Goal: Book appointment/travel/reservation

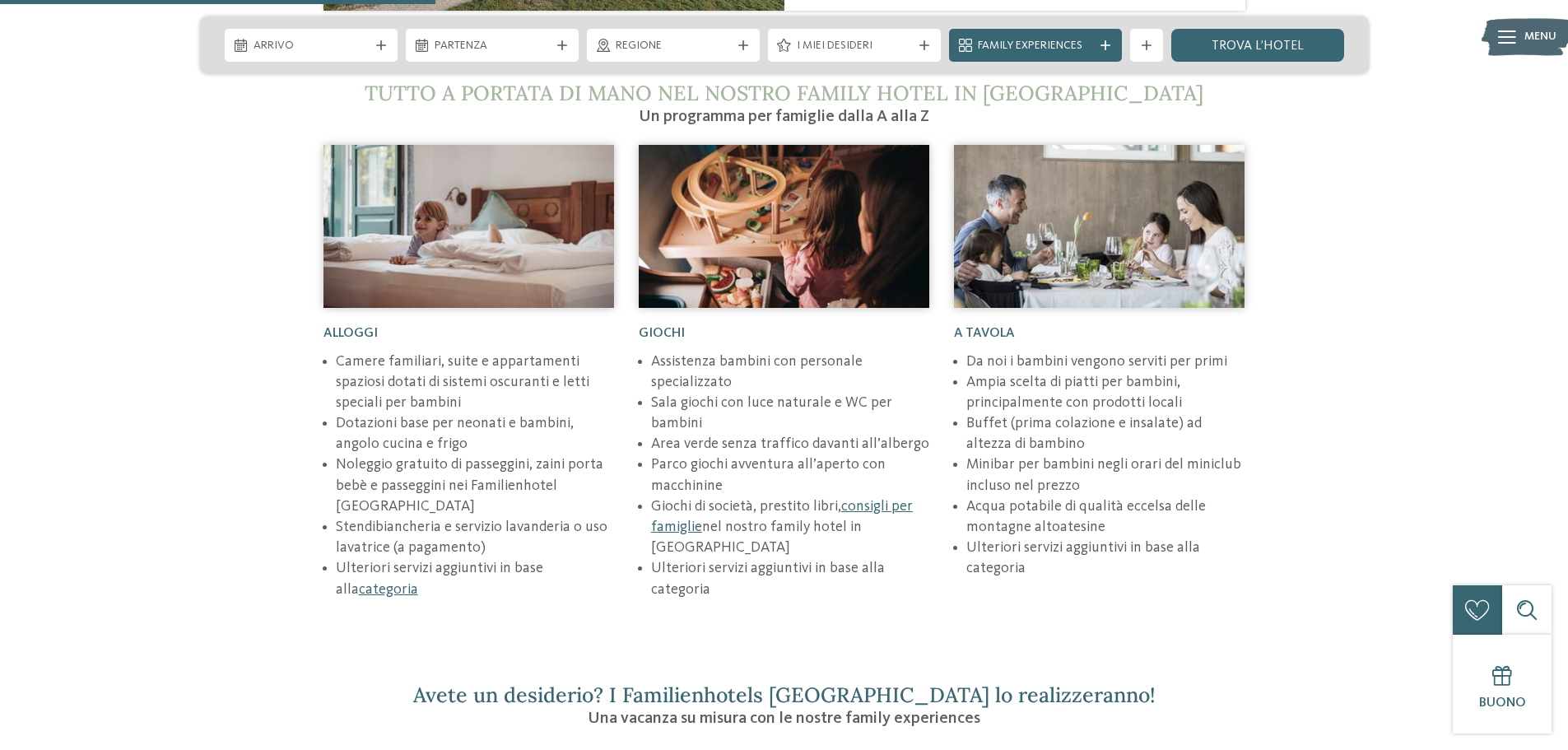
scroll to position [2304, 0]
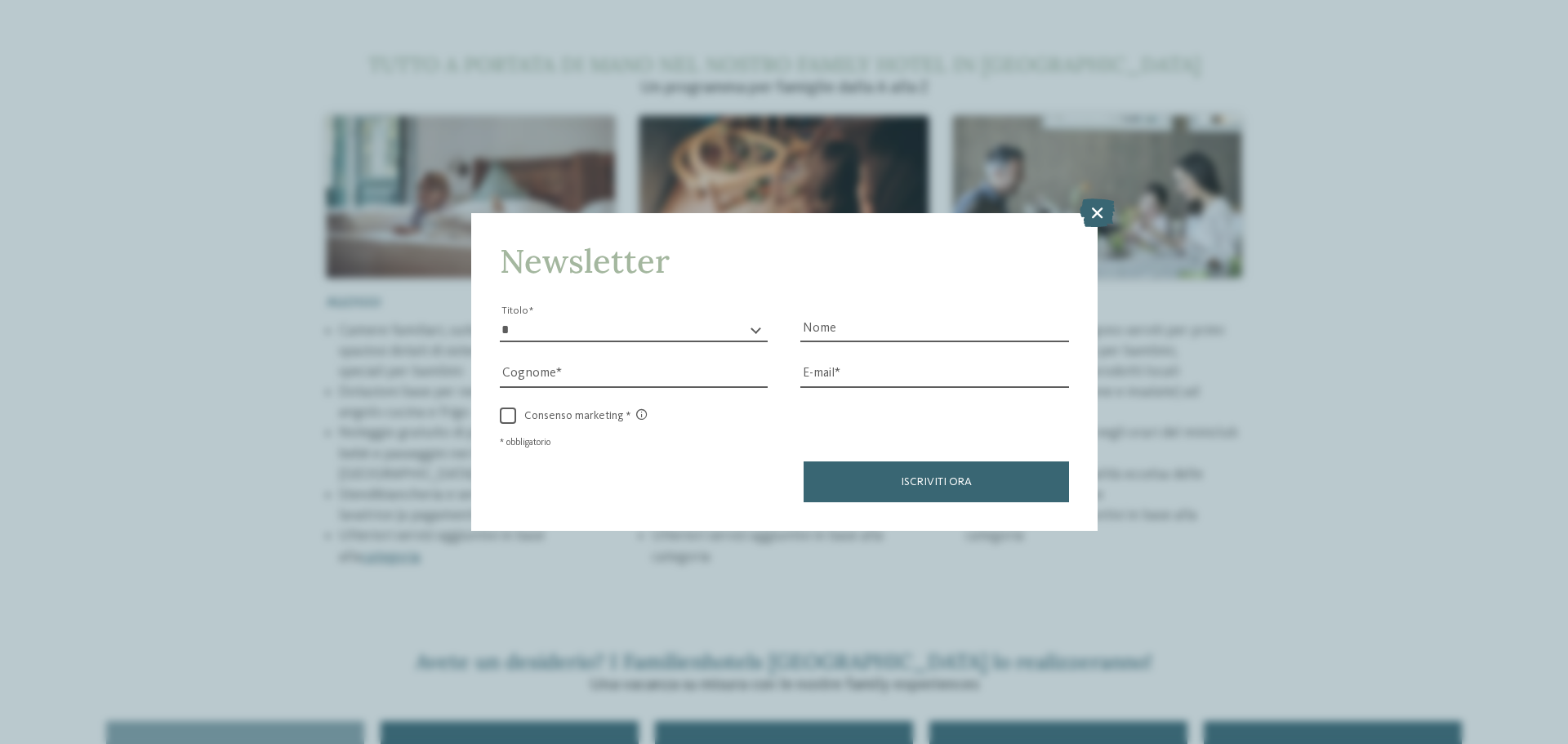
click at [1104, 235] on div "Newsletter * ****** ******* ******** ****** Titolo Nome Cognome Fax" at bounding box center [784, 372] width 1568 height 744
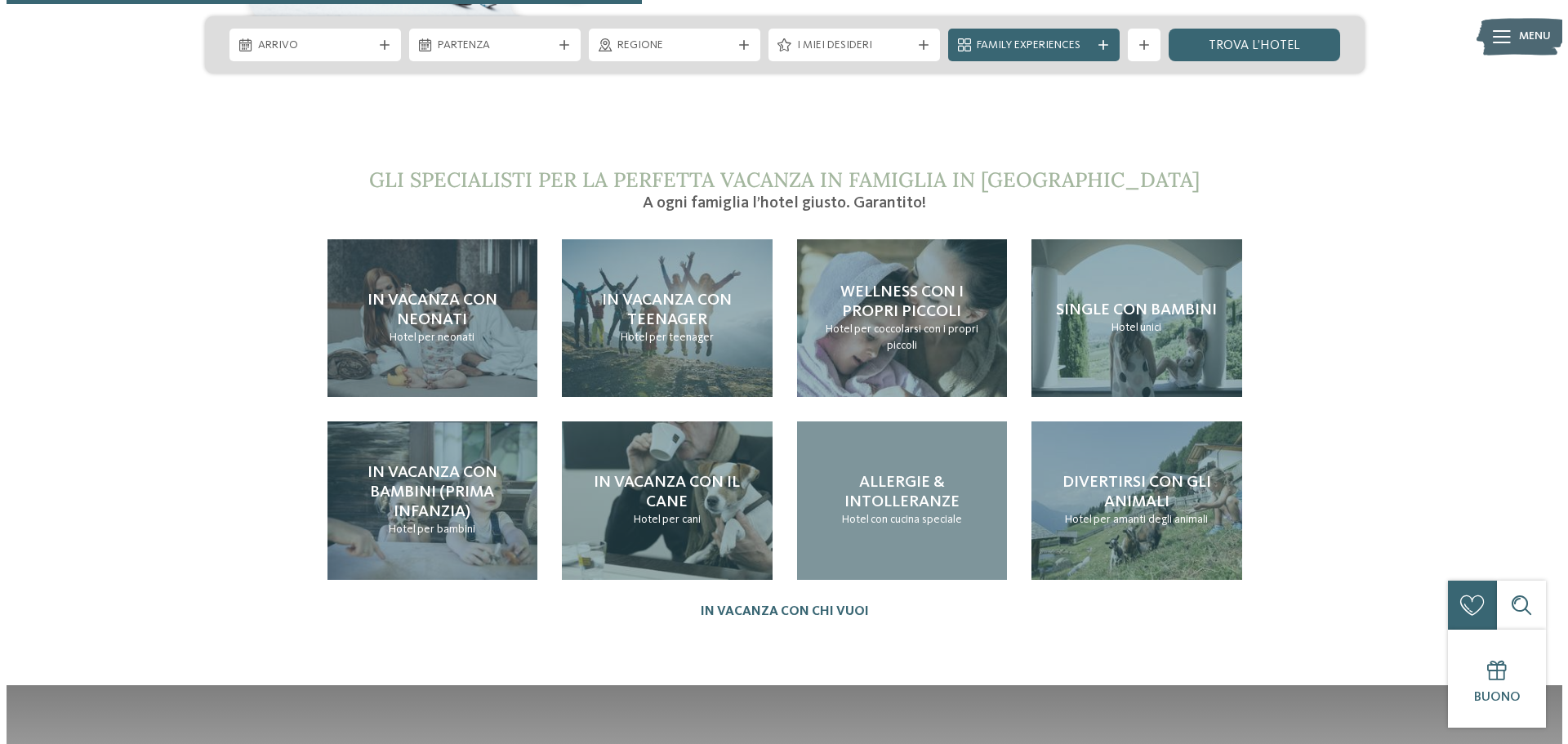
scroll to position [3592, 0]
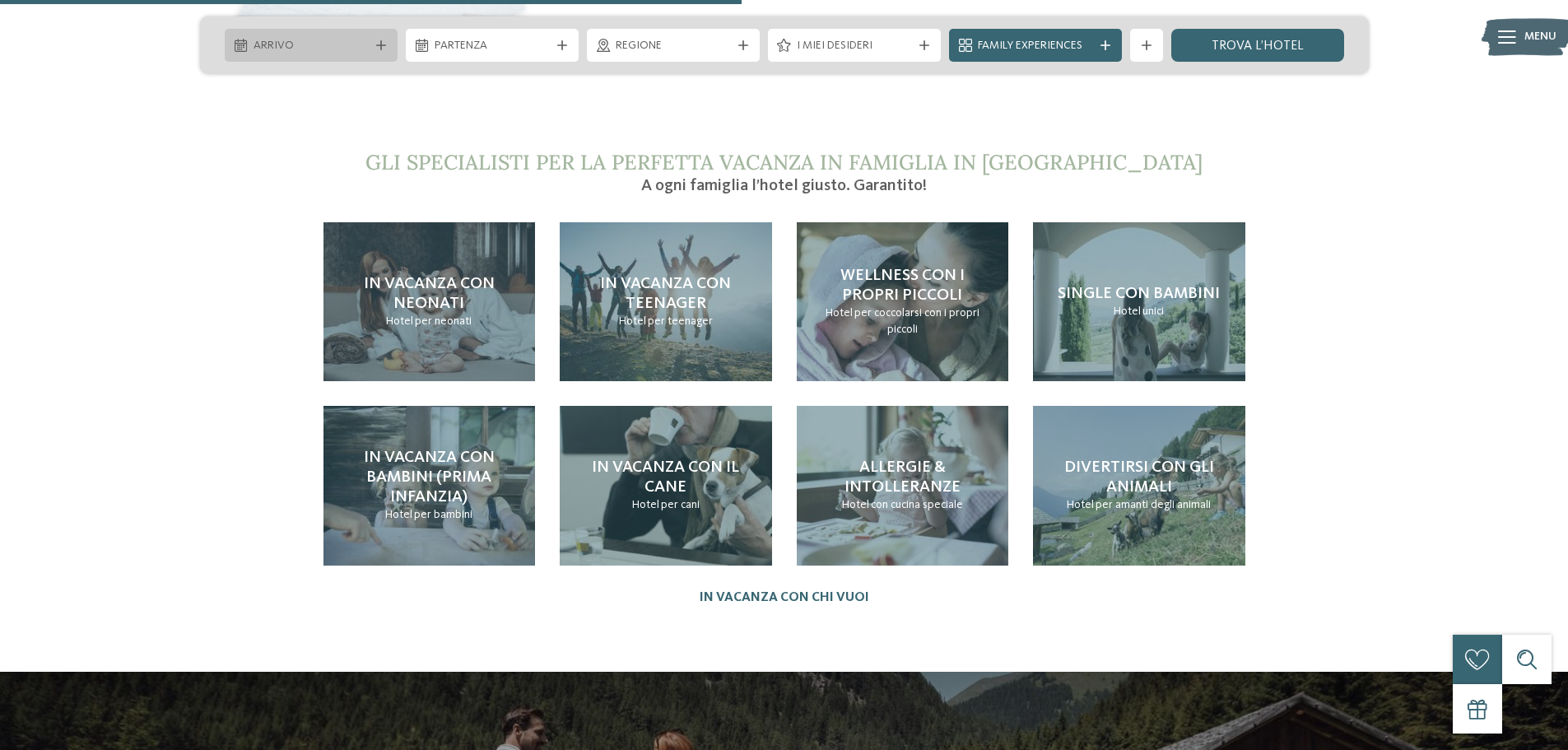
click at [369, 37] on div "Arrivo" at bounding box center [311, 45] width 124 height 18
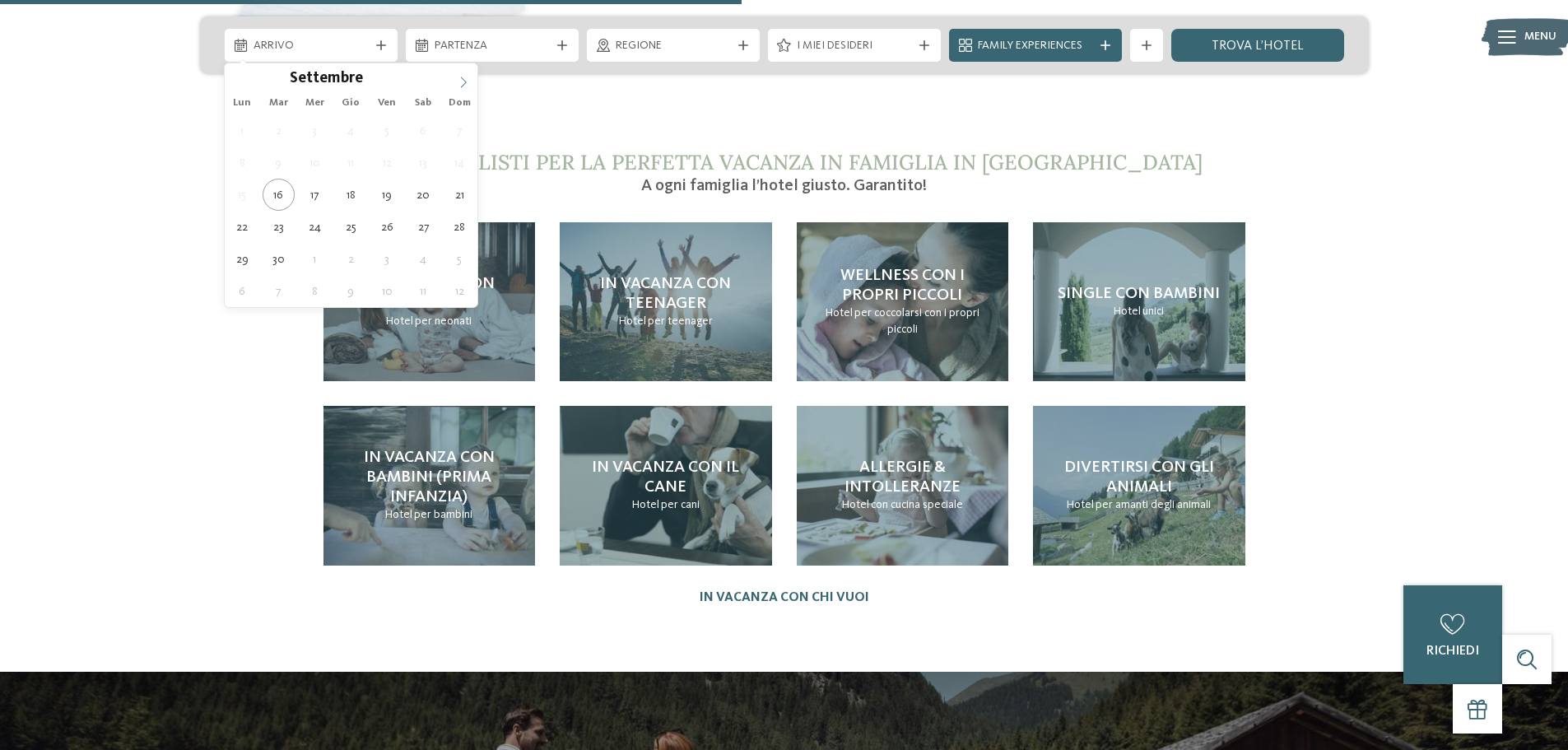
click at [459, 81] on icon at bounding box center [464, 82] width 11 height 11
type div "[DATE]"
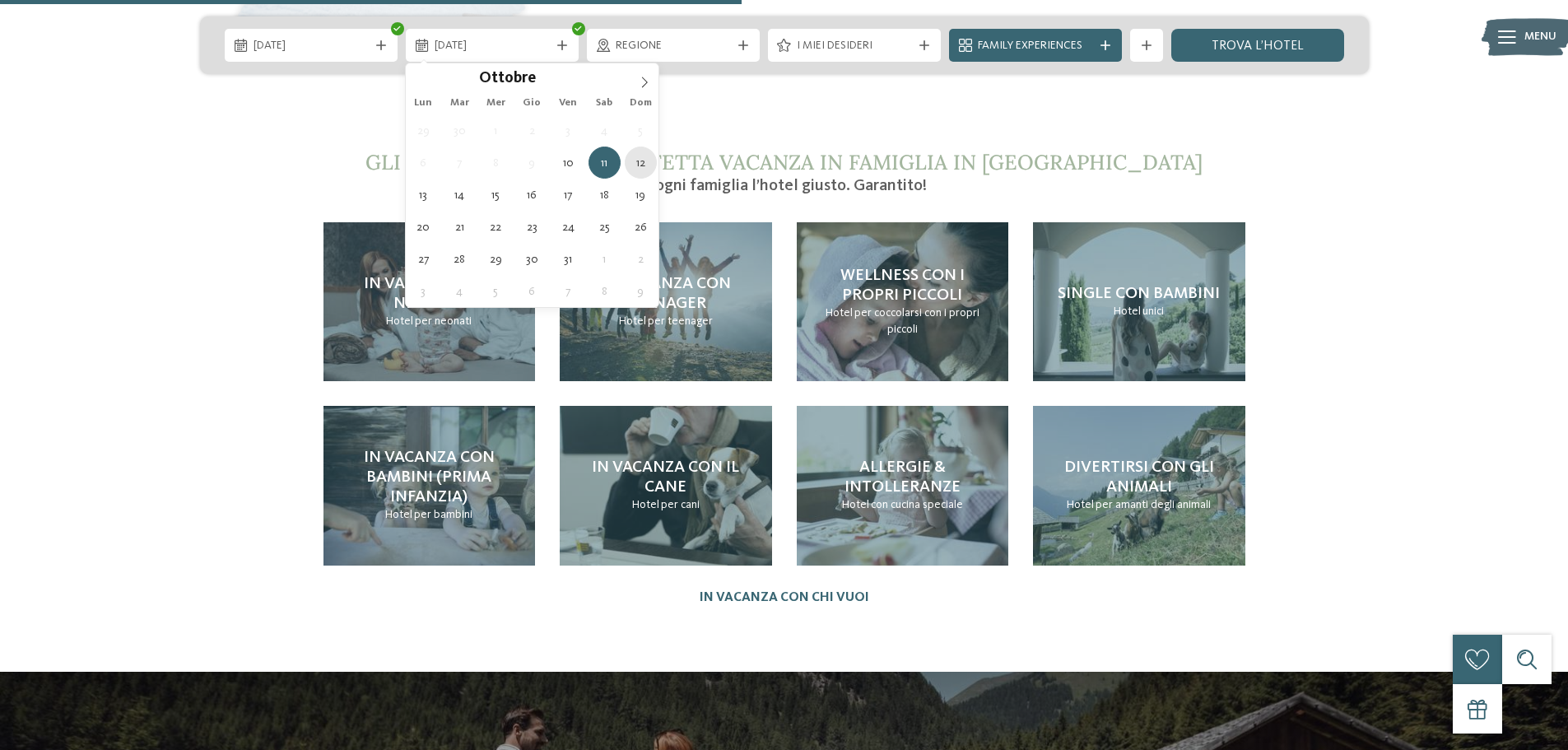
type div "[DATE]"
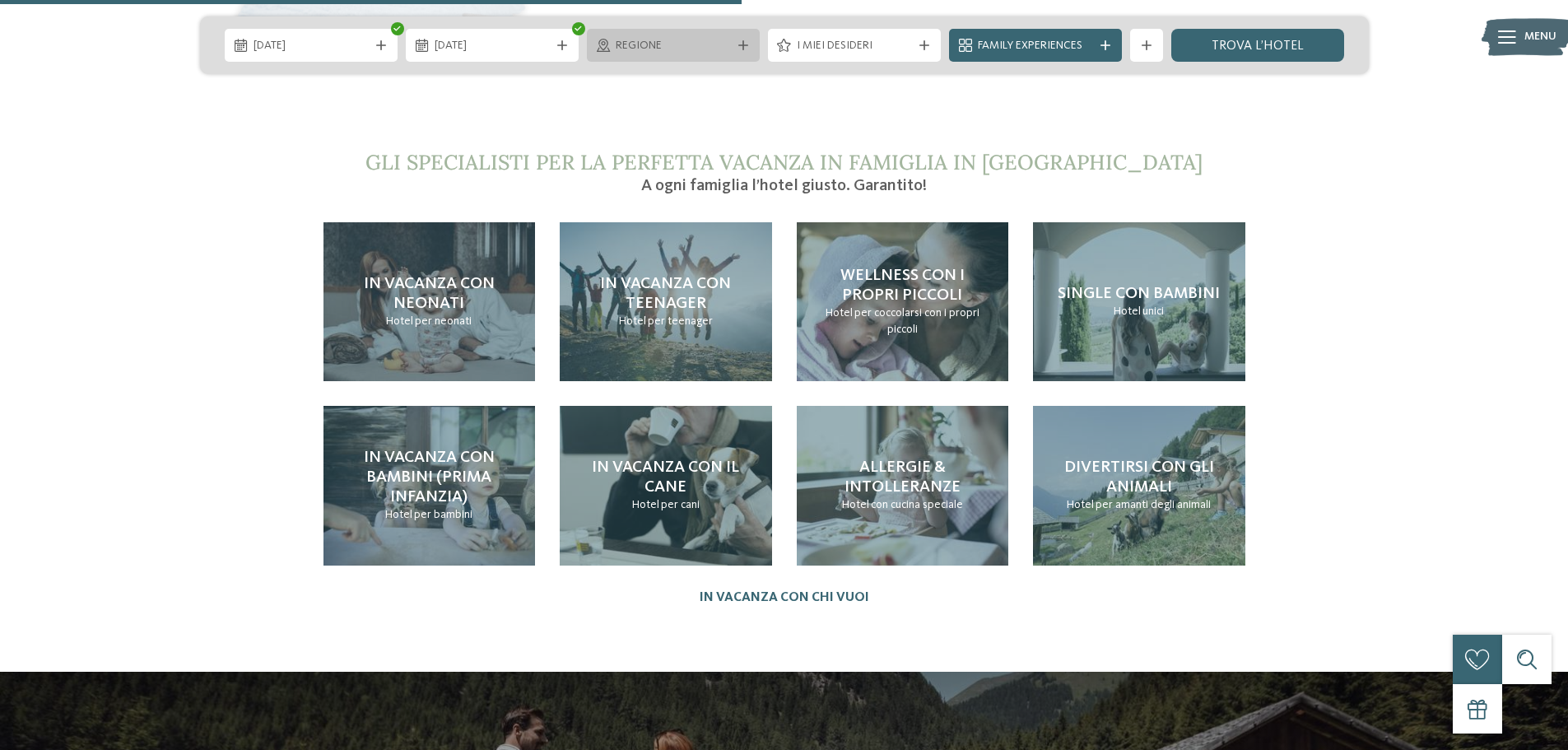
click at [697, 51] on span "Regione" at bounding box center [673, 46] width 115 height 17
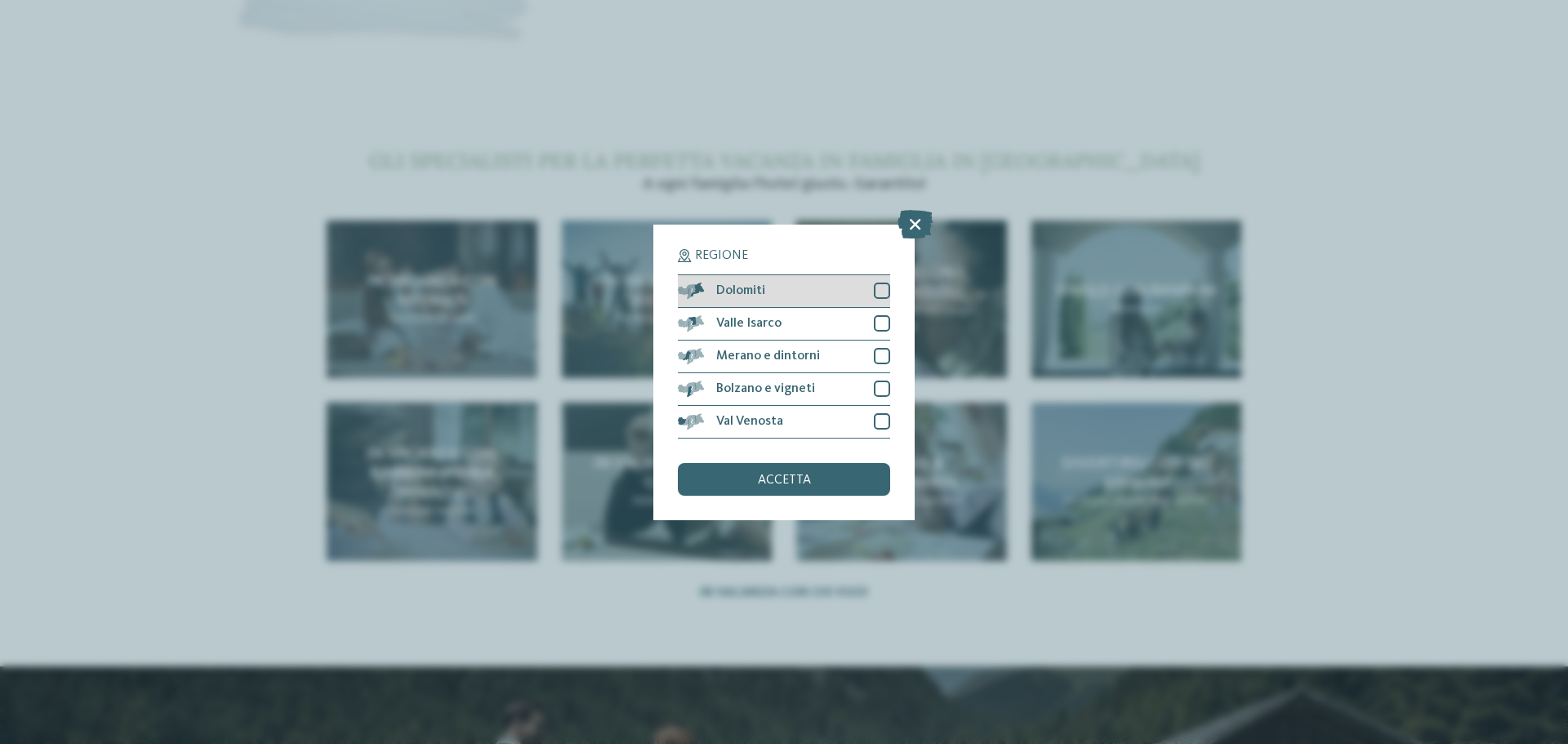
click at [878, 288] on div at bounding box center [882, 291] width 17 height 17
click at [880, 385] on div at bounding box center [882, 389] width 17 height 17
click at [878, 414] on div at bounding box center [882, 422] width 17 height 17
click at [820, 478] on div "accetta" at bounding box center [784, 478] width 213 height 33
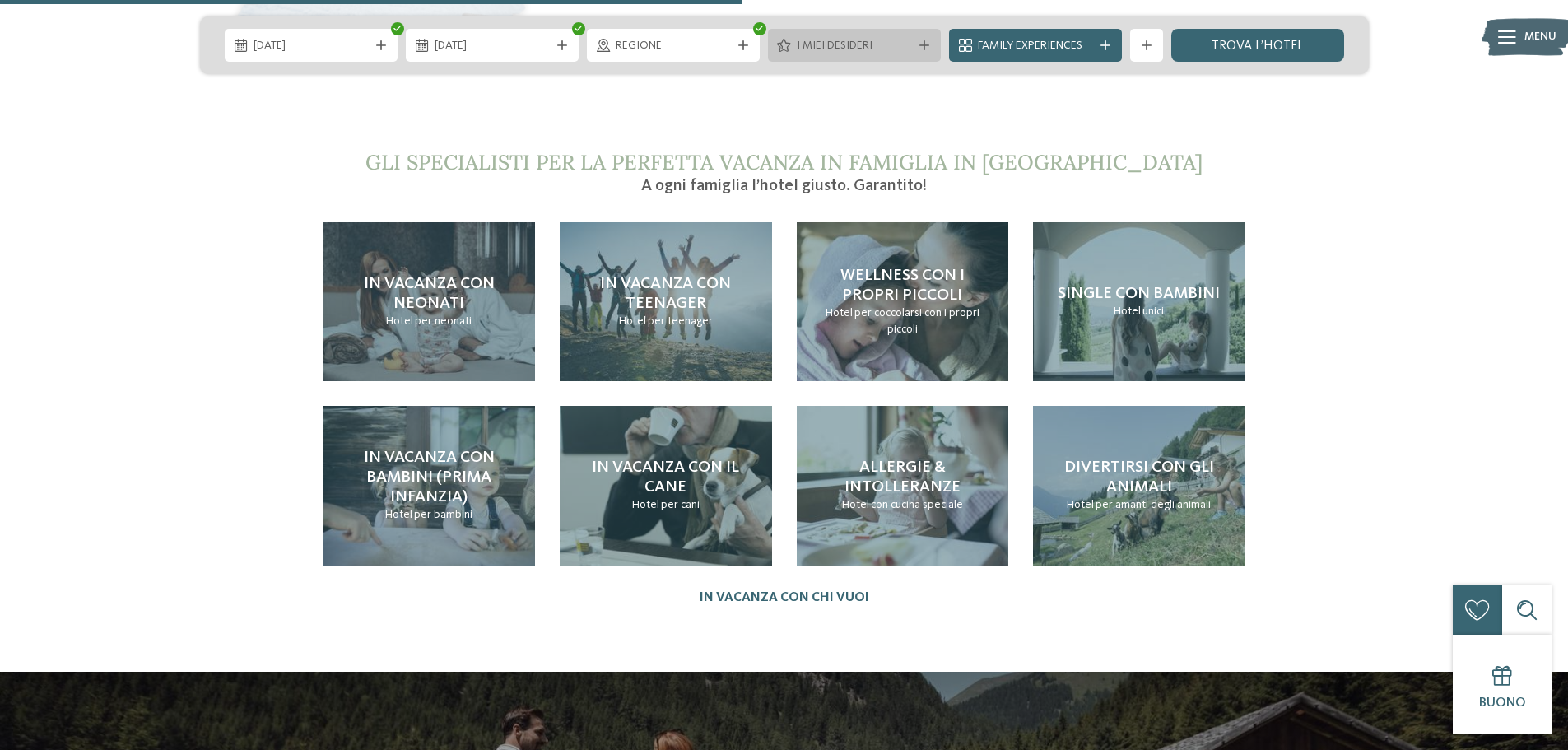
click at [929, 42] on div at bounding box center [925, 45] width 17 height 10
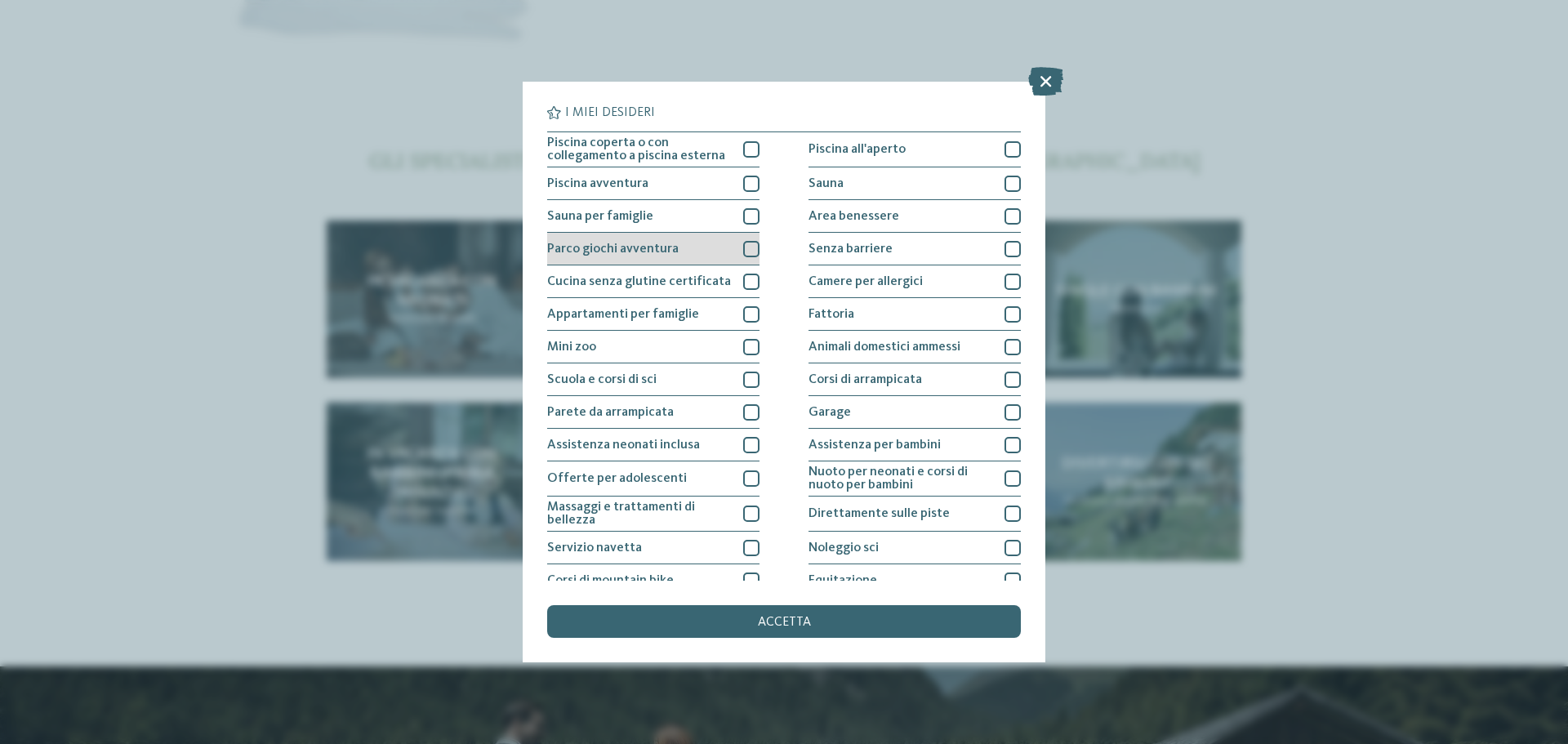
click at [751, 246] on div at bounding box center [751, 249] width 17 height 17
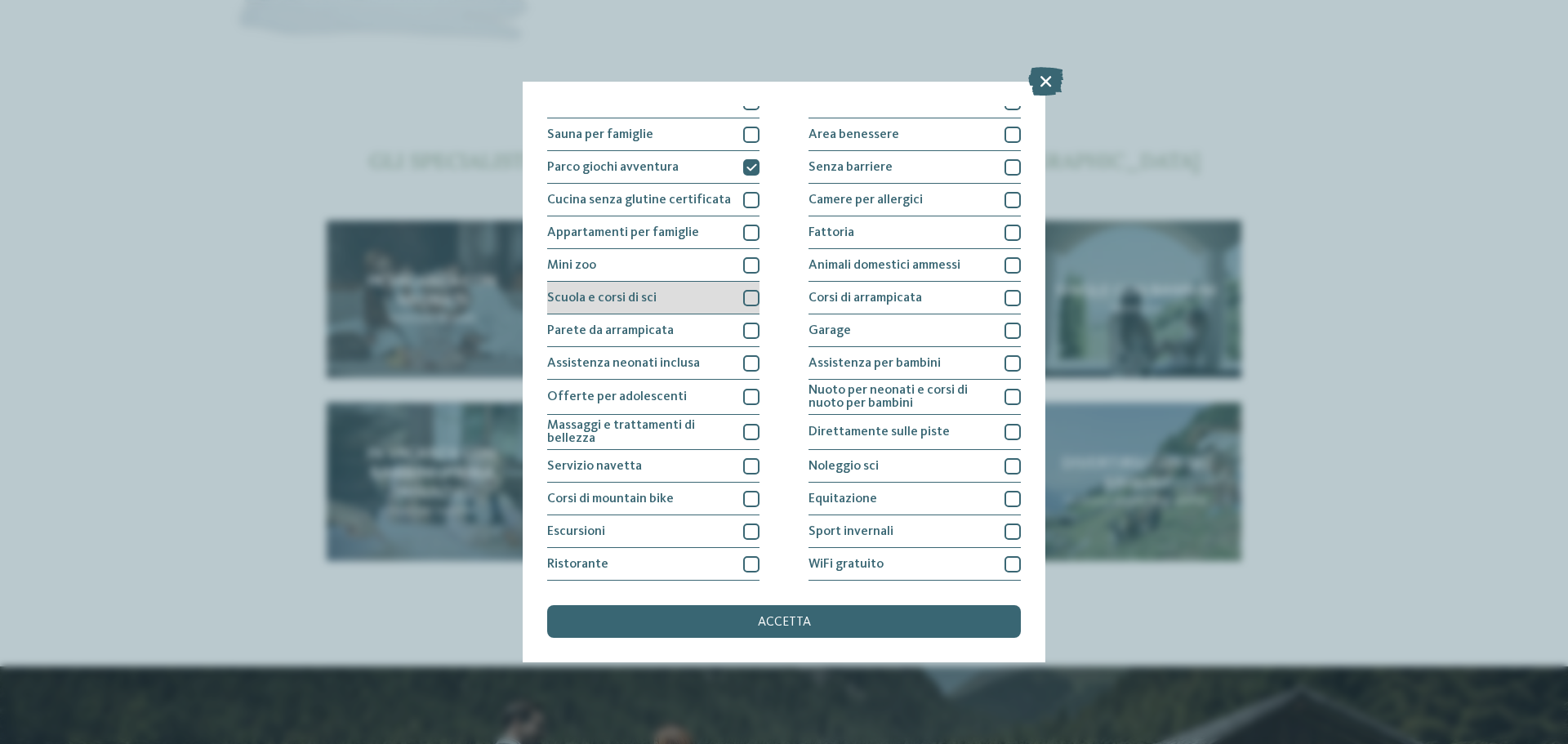
scroll to position [114, 0]
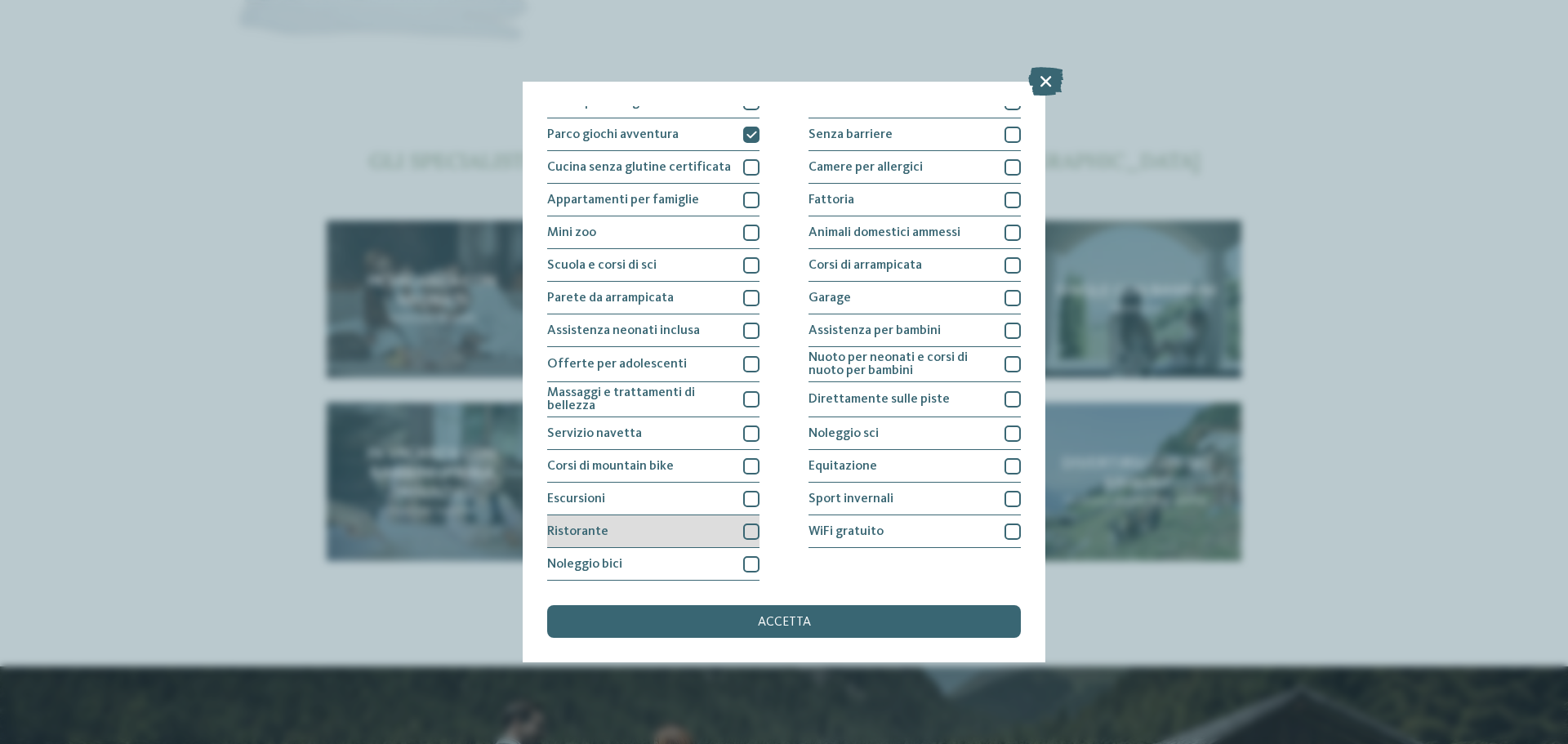
click at [743, 527] on div at bounding box center [751, 531] width 17 height 17
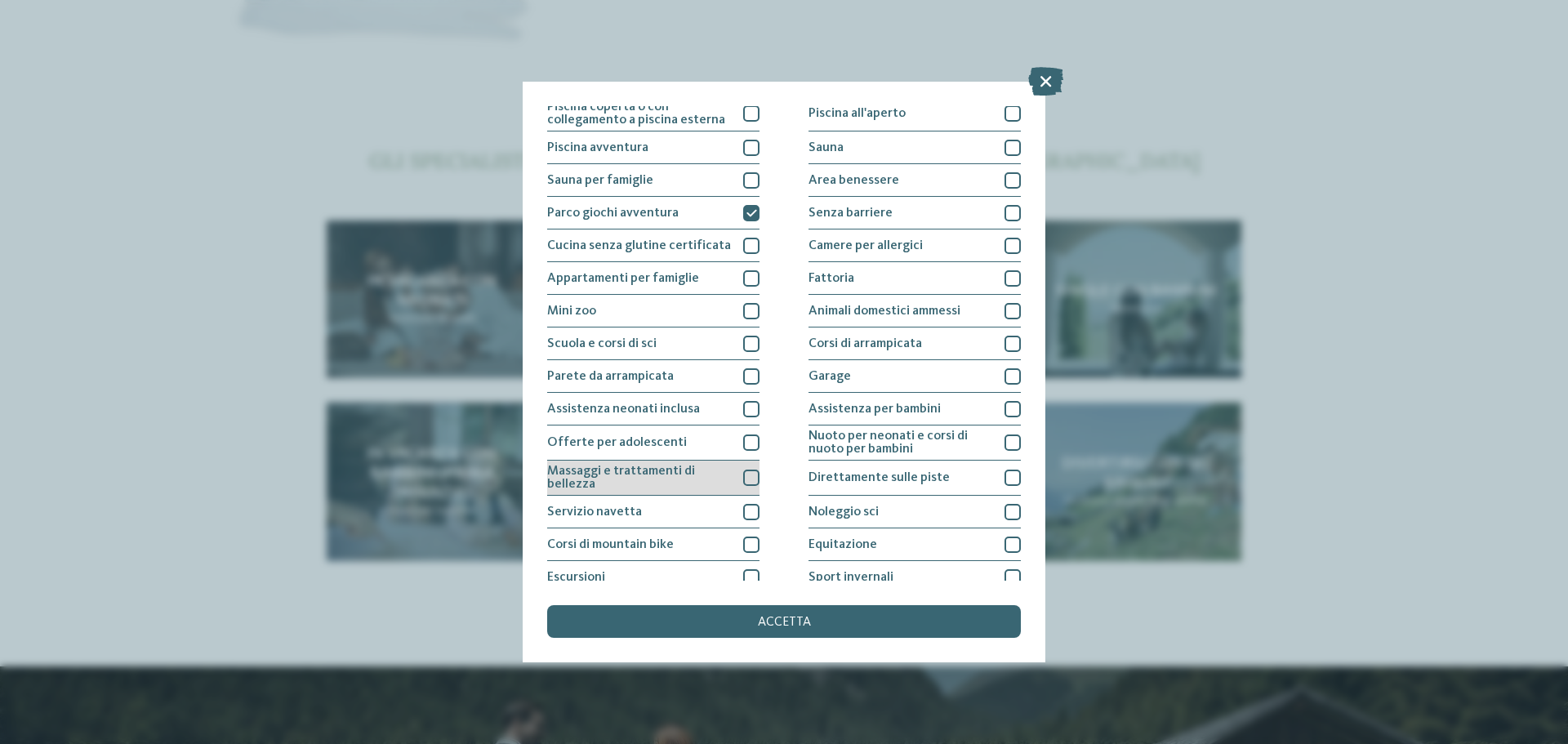
scroll to position [0, 0]
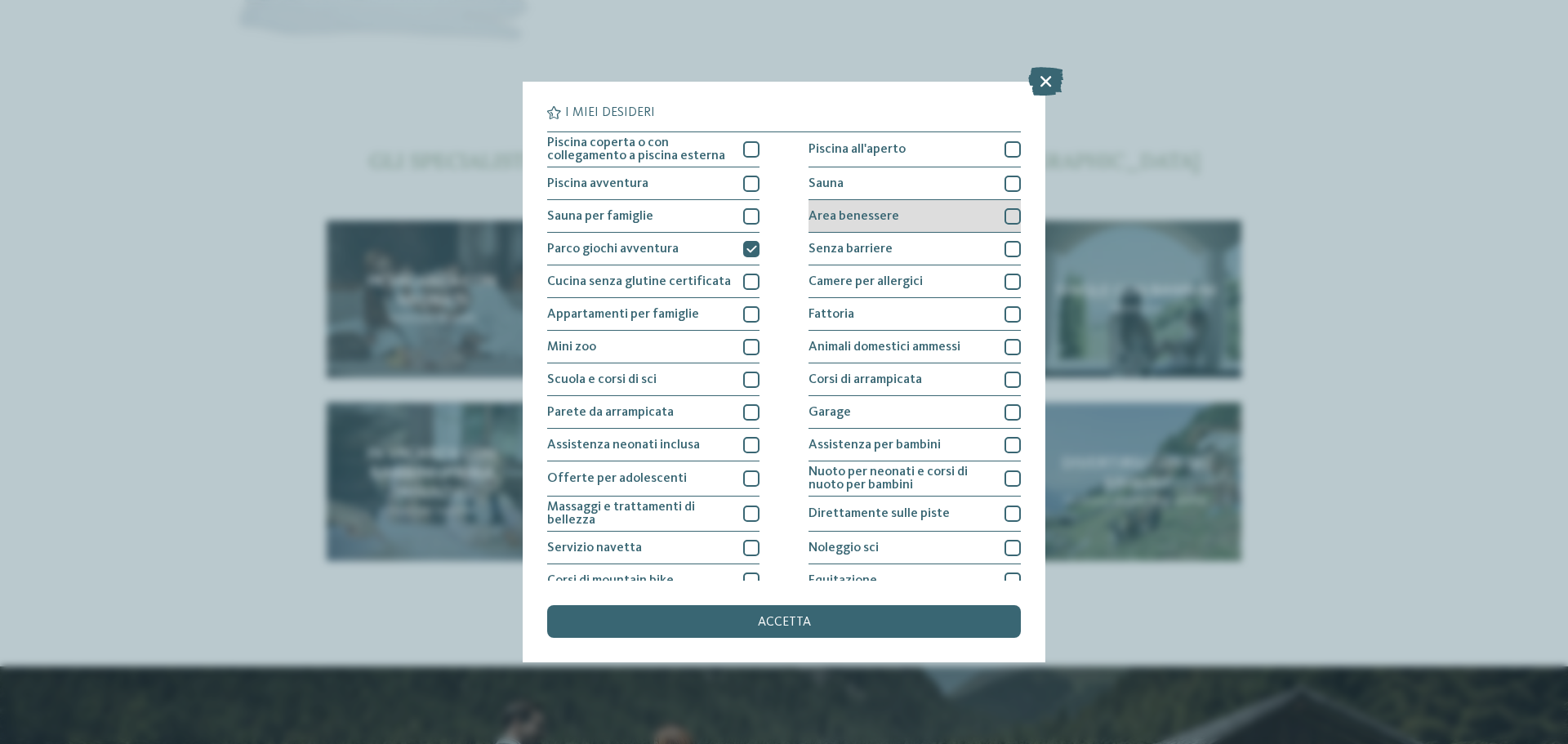
click at [1006, 217] on div at bounding box center [1013, 216] width 17 height 17
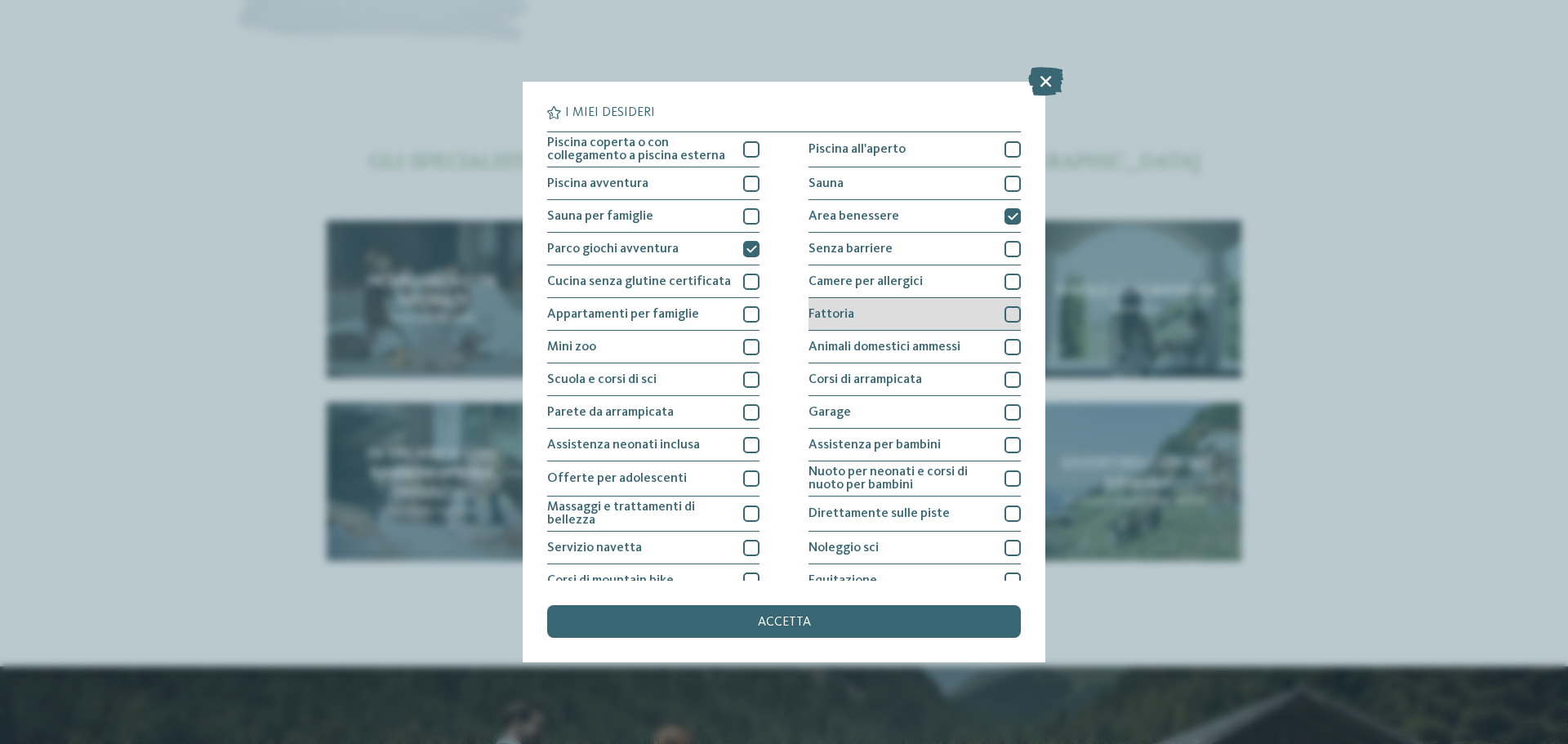
click at [1006, 313] on div at bounding box center [1013, 315] width 17 height 17
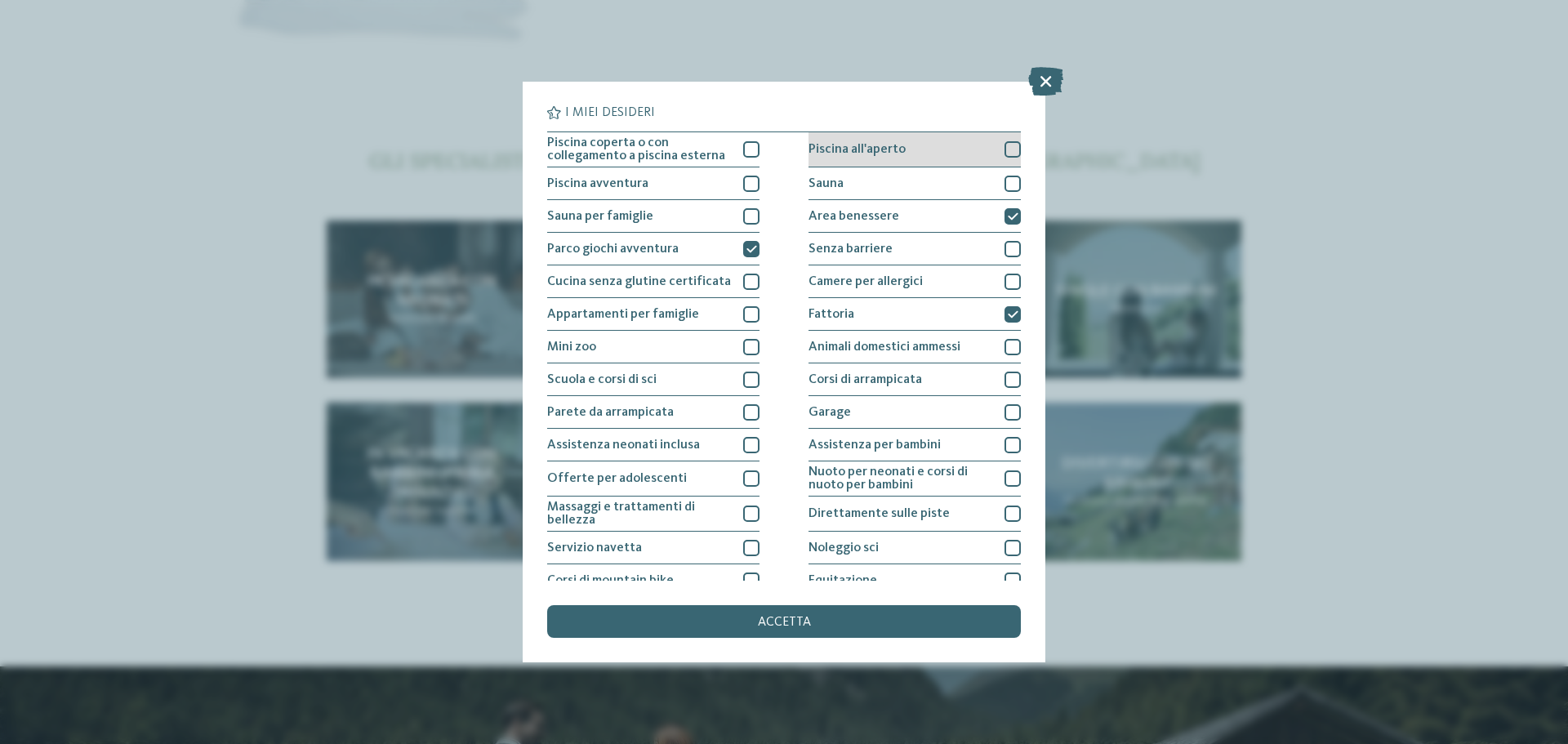
click at [1004, 148] on div at bounding box center [1013, 150] width 17 height 17
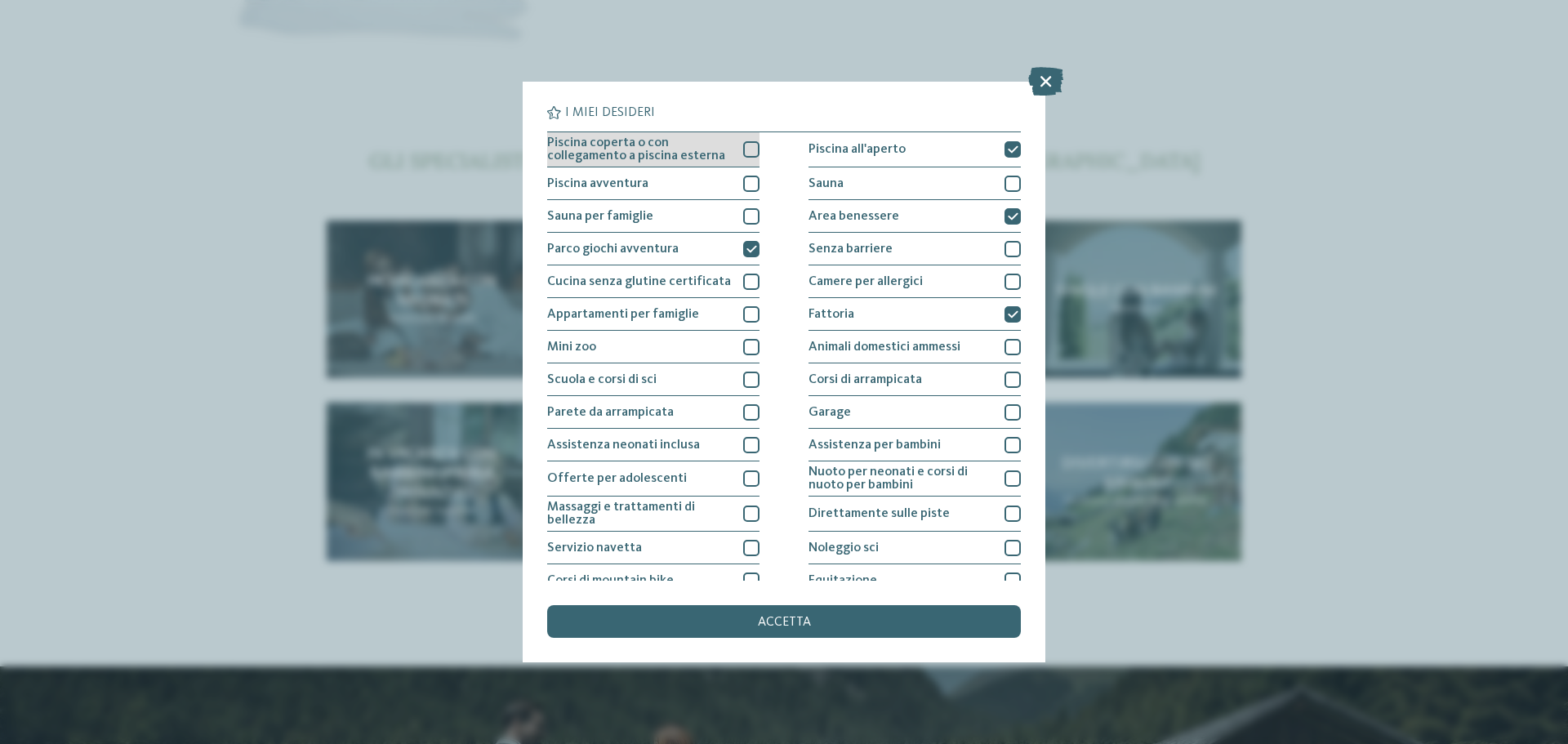
click at [745, 147] on div at bounding box center [751, 150] width 17 height 17
click at [786, 628] on span "accetta" at bounding box center [784, 622] width 53 height 13
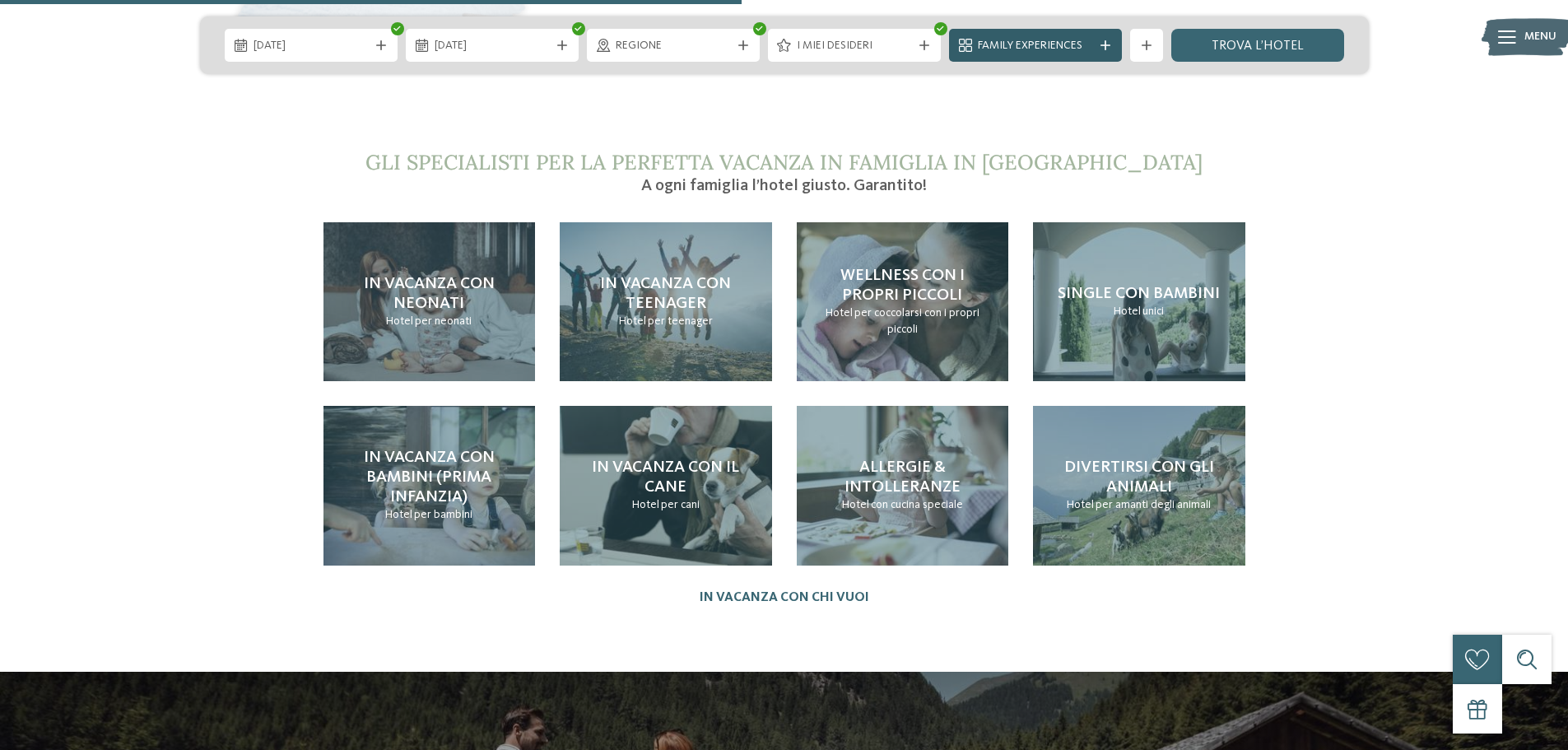
click at [1072, 41] on span "Family Experiences" at bounding box center [1035, 46] width 115 height 17
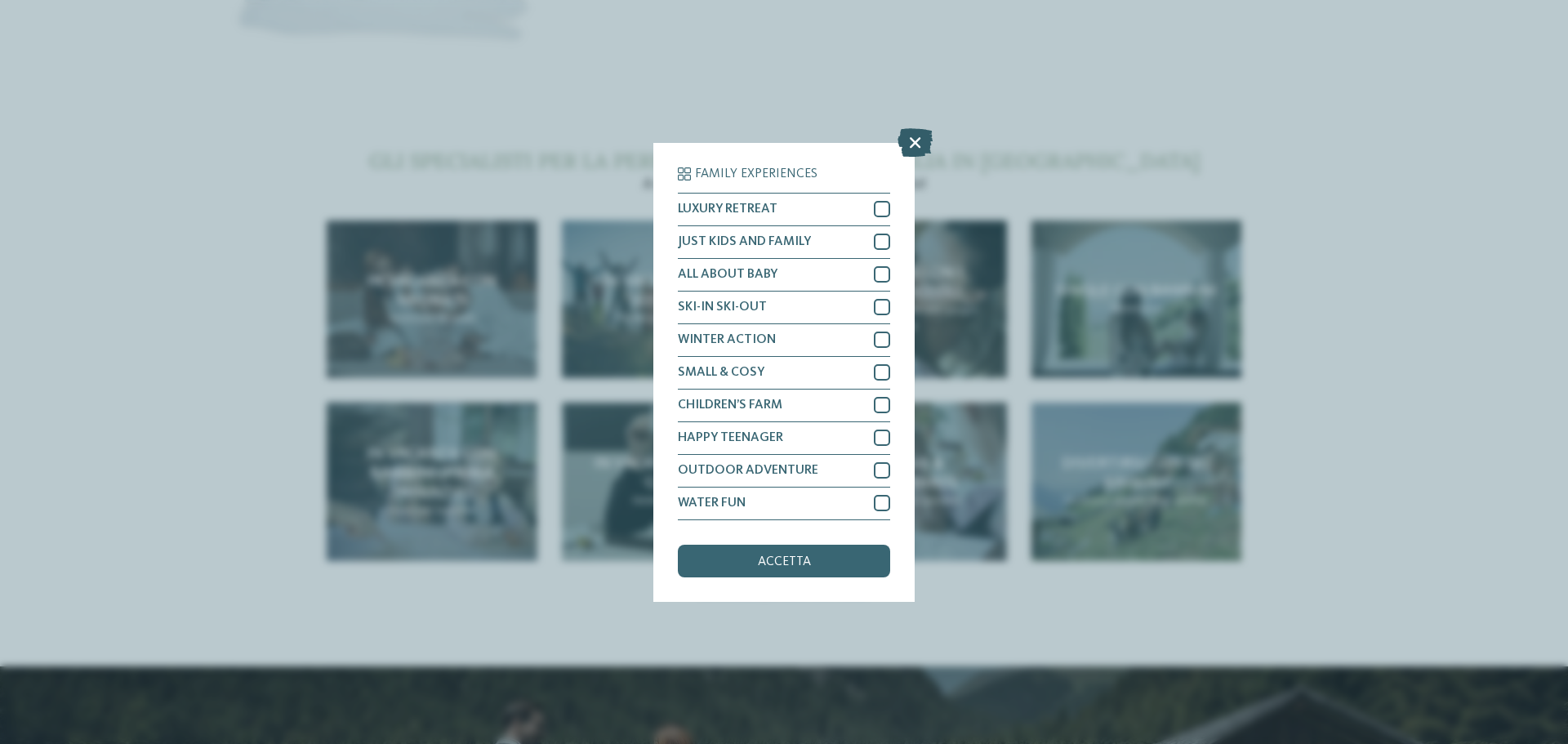
click at [917, 143] on icon at bounding box center [915, 141] width 35 height 29
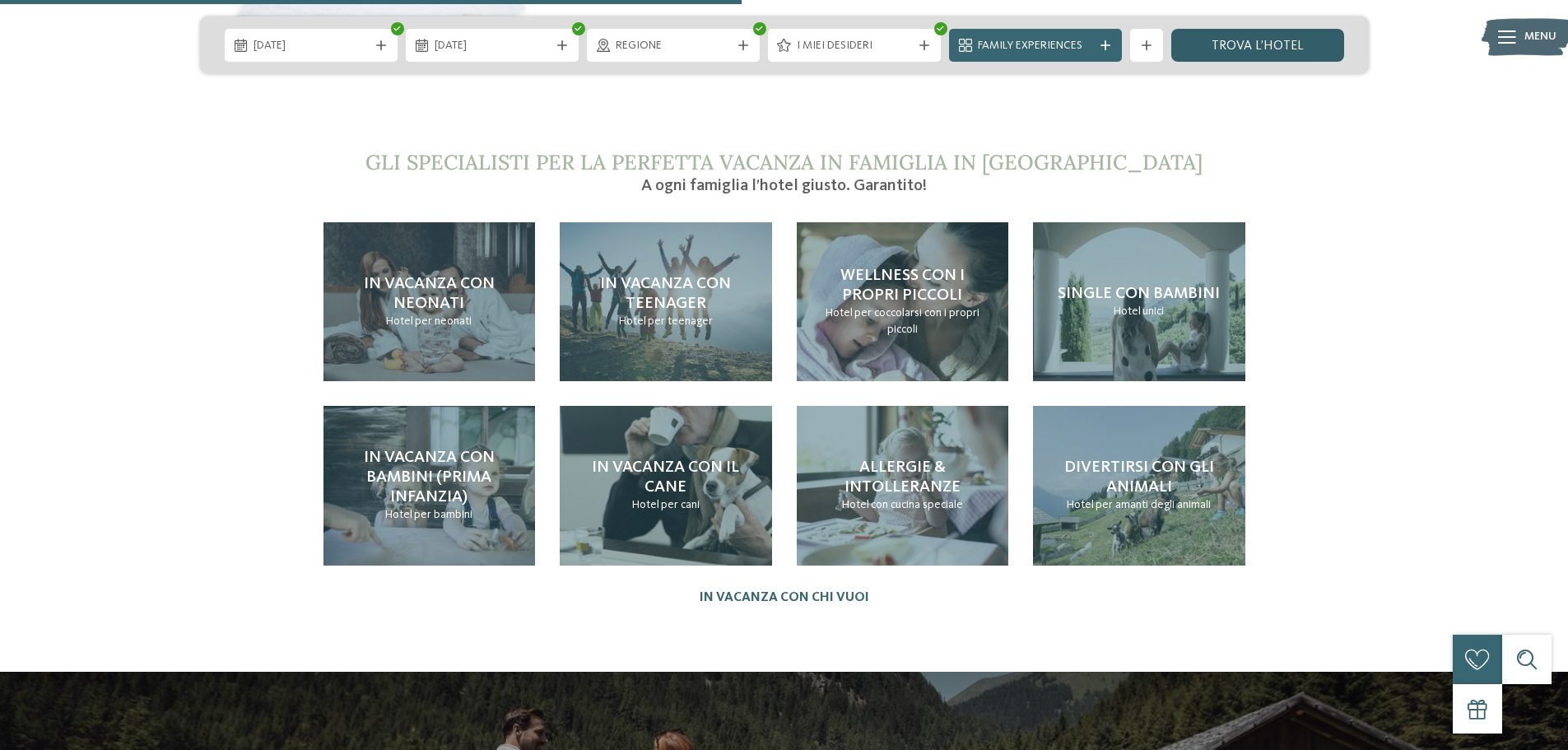
click at [1187, 50] on link "trova l’hotel" at bounding box center [1258, 45] width 173 height 33
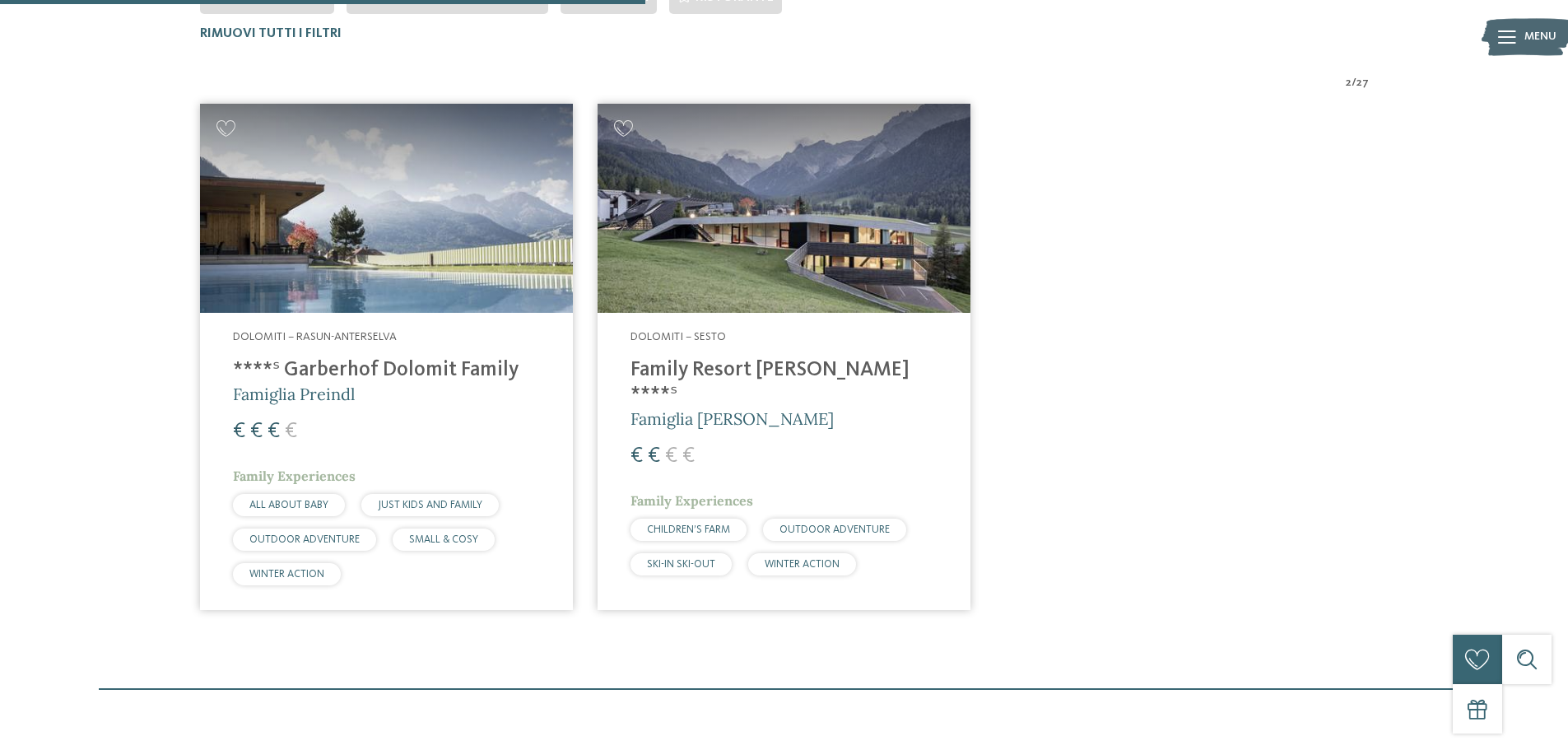
scroll to position [581, 0]
click at [364, 358] on h4 "****ˢ Garberhof Dolomit Family" at bounding box center [387, 369] width 307 height 24
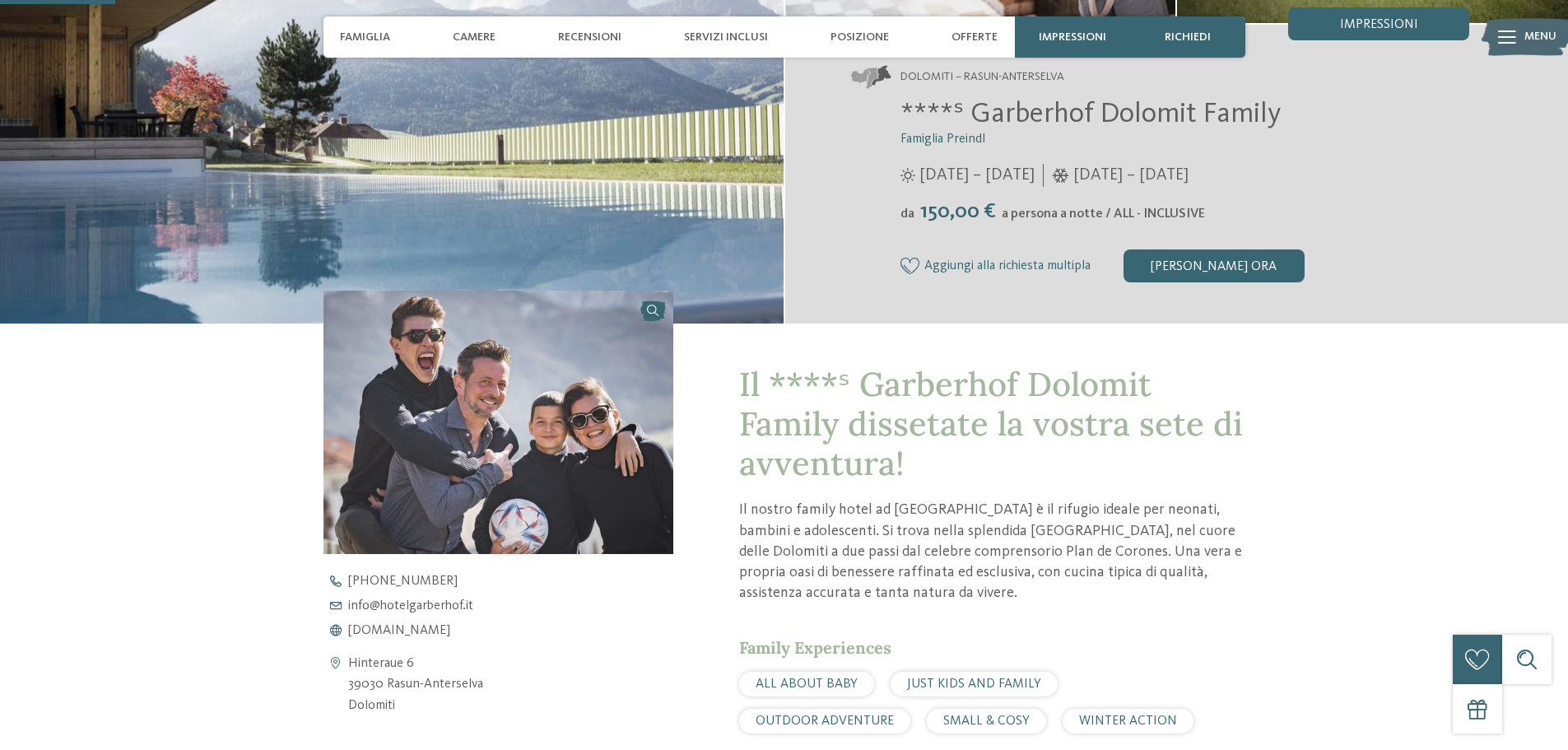
scroll to position [330, 0]
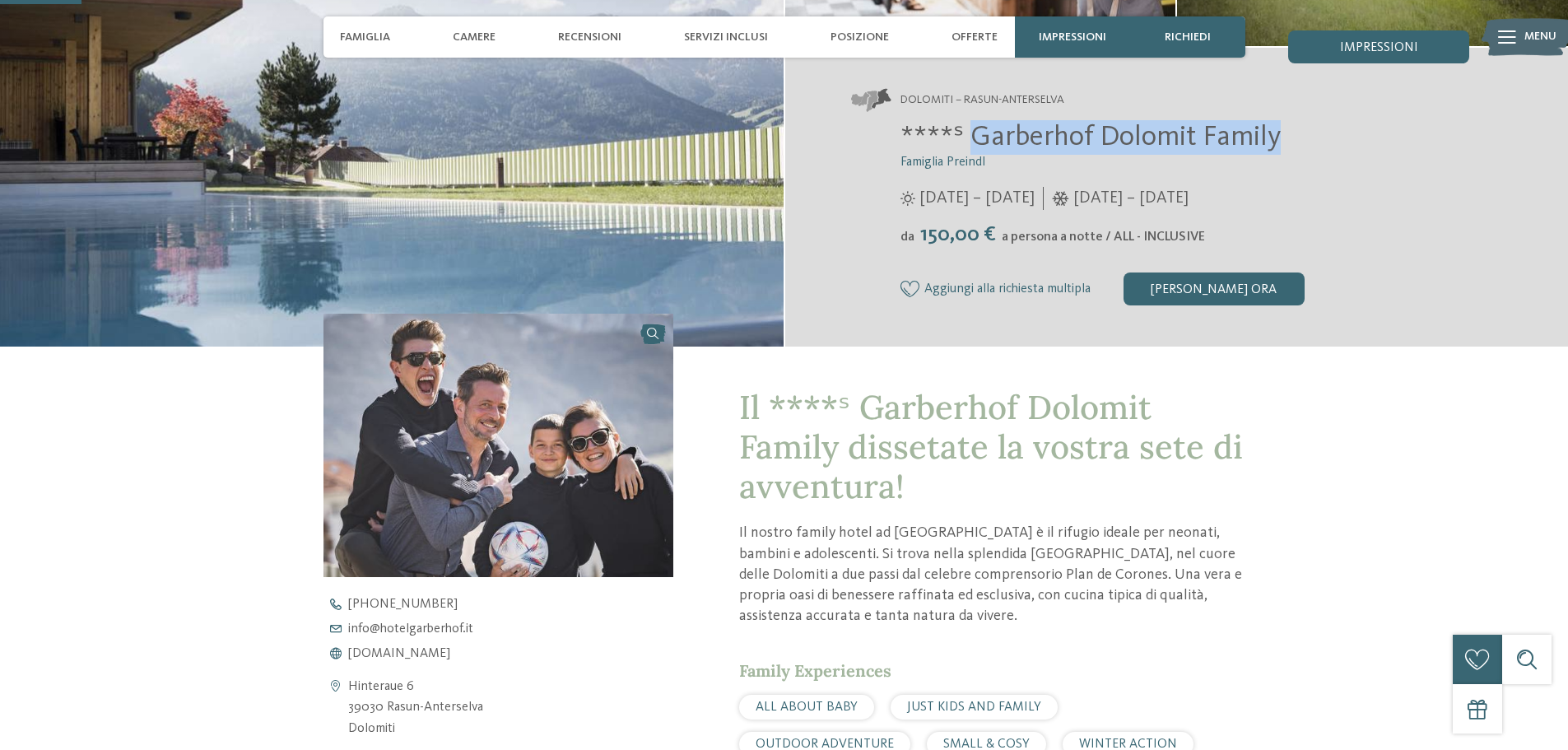
drag, startPoint x: 967, startPoint y: 140, endPoint x: 1280, endPoint y: 146, distance: 313.1
click at [1289, 146] on h2 "****ˢ Garberhof Dolomit Family" at bounding box center [1186, 137] width 570 height 35
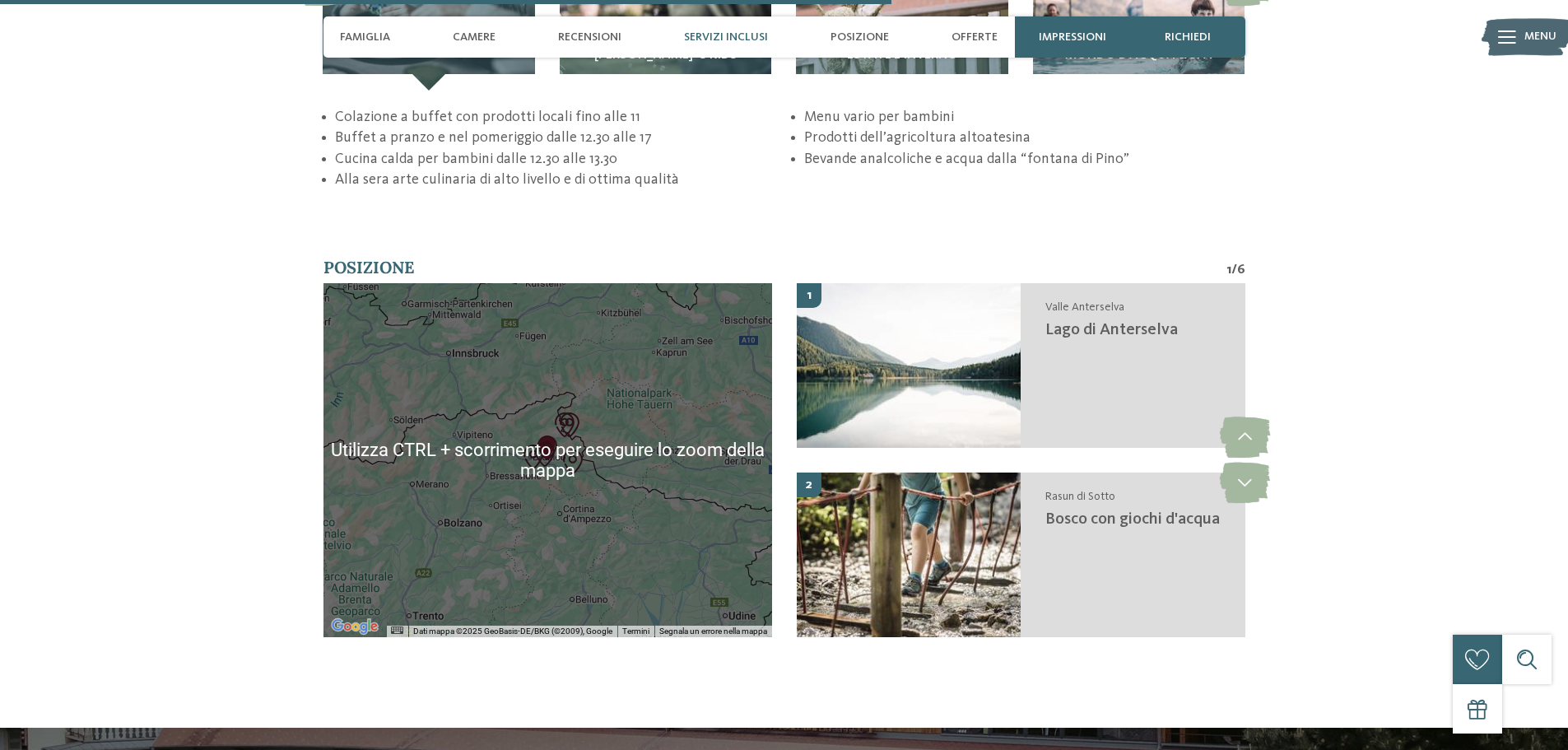
scroll to position [3457, 0]
